Goal: Task Accomplishment & Management: Use online tool/utility

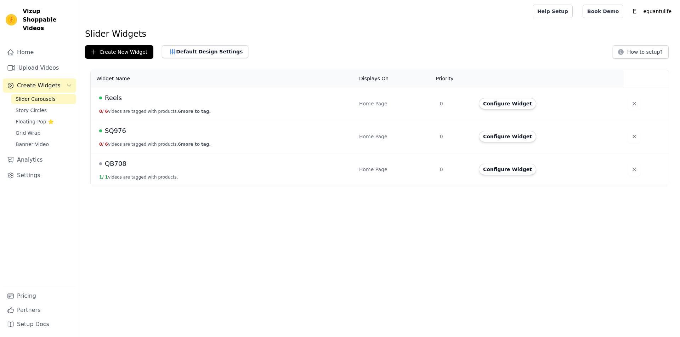
click at [230, 103] on td "Reels 0 / 6 videos are tagged with products. 6 more to tag." at bounding box center [223, 103] width 264 height 33
click at [116, 100] on span "Reels" at bounding box center [113, 98] width 17 height 10
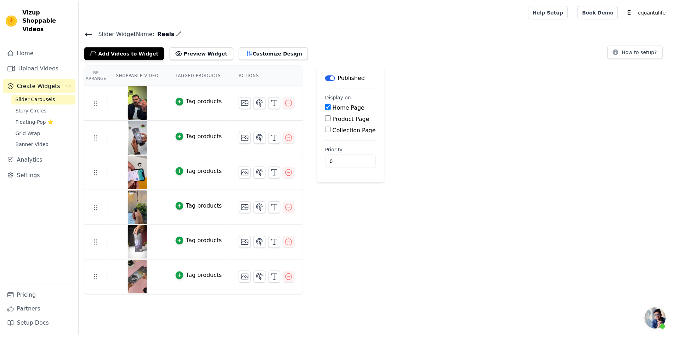
scroll to position [46, 0]
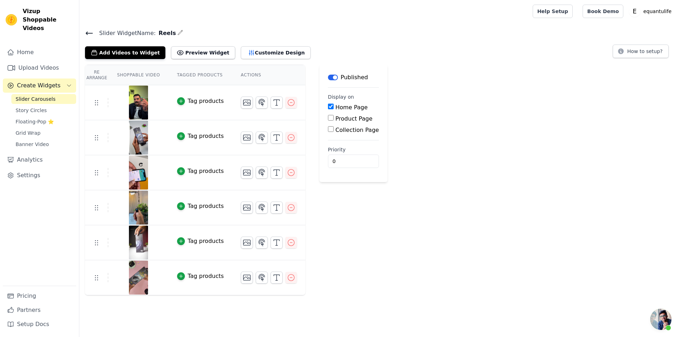
click at [135, 275] on img at bounding box center [139, 278] width 20 height 34
click at [134, 278] on img at bounding box center [139, 278] width 20 height 34
click at [27, 61] on link "Upload Videos" at bounding box center [39, 68] width 73 height 14
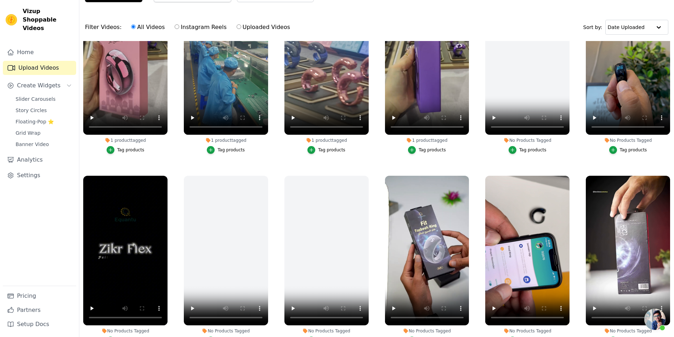
scroll to position [142, 0]
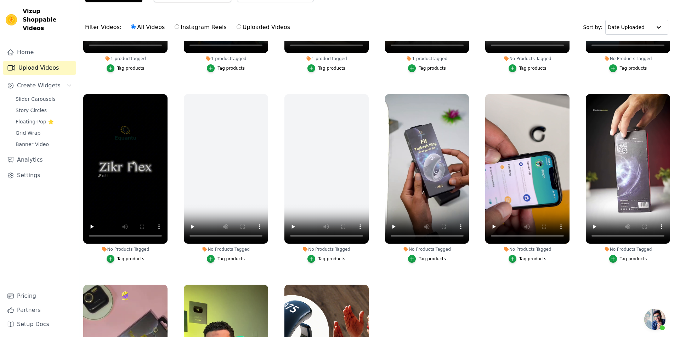
click at [38, 85] on div "Home Upload Videos Create Widgets Slider Carousels Story Circles Floating-Pop ⭐…" at bounding box center [39, 165] width 73 height 241
click at [37, 96] on span "Slider Carousels" at bounding box center [36, 99] width 40 height 7
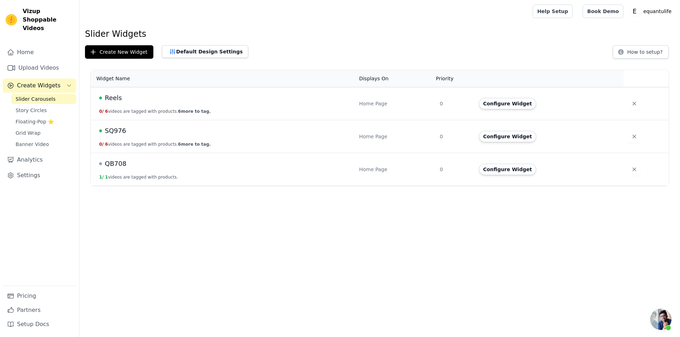
click at [198, 103] on div "Reels" at bounding box center [224, 98] width 251 height 10
click at [121, 97] on div "Reels" at bounding box center [224, 98] width 251 height 10
click at [110, 100] on span "Reels" at bounding box center [113, 98] width 17 height 10
